Goal: Information Seeking & Learning: Learn about a topic

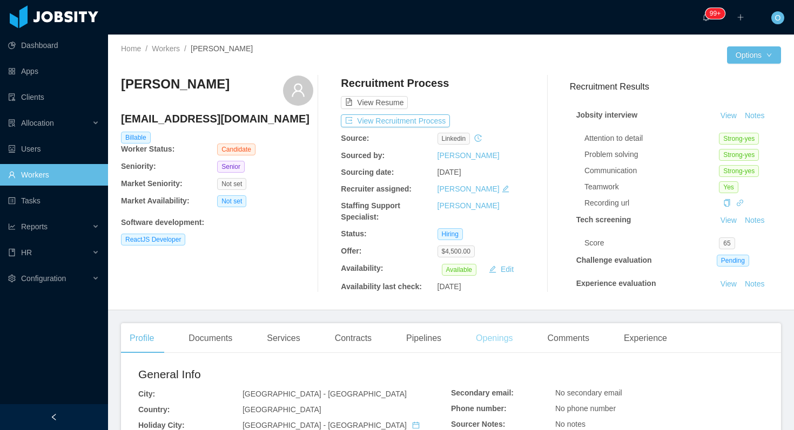
click at [490, 339] on div "Openings" at bounding box center [494, 338] width 55 height 30
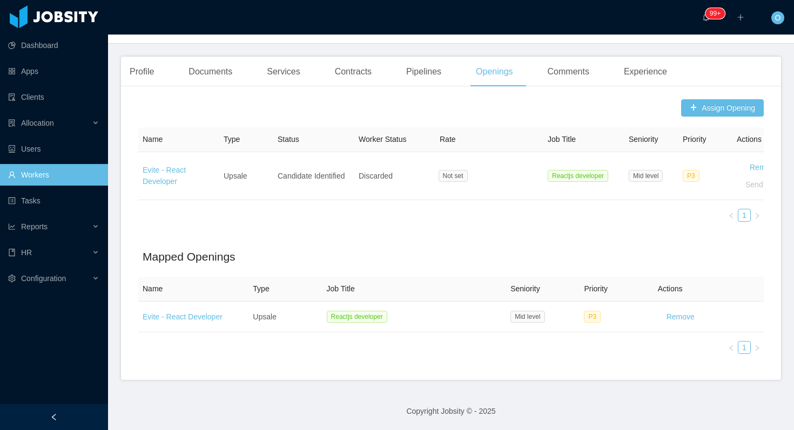
scroll to position [267, 0]
click at [659, 78] on div "Experience" at bounding box center [645, 72] width 60 height 30
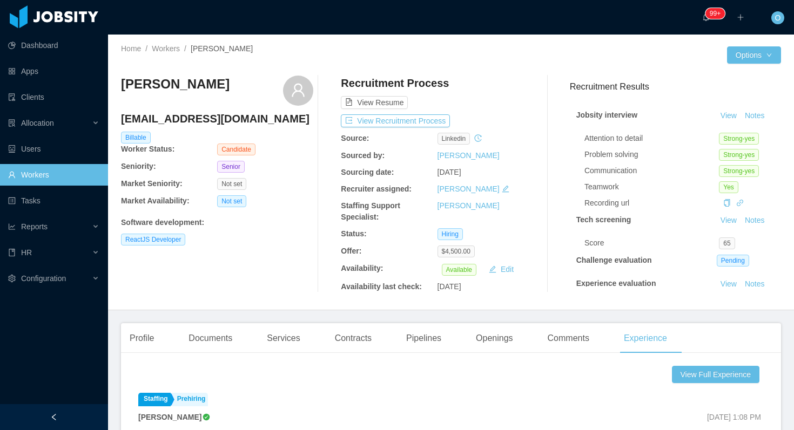
click at [163, 321] on main "Home / Workers / [PERSON_NAME] / Options [PERSON_NAME] [EMAIL_ADDRESS][DOMAIN_N…" at bounding box center [451, 233] width 686 height 396
click at [146, 343] on div "Profile" at bounding box center [142, 338] width 42 height 30
